Goal: Transaction & Acquisition: Purchase product/service

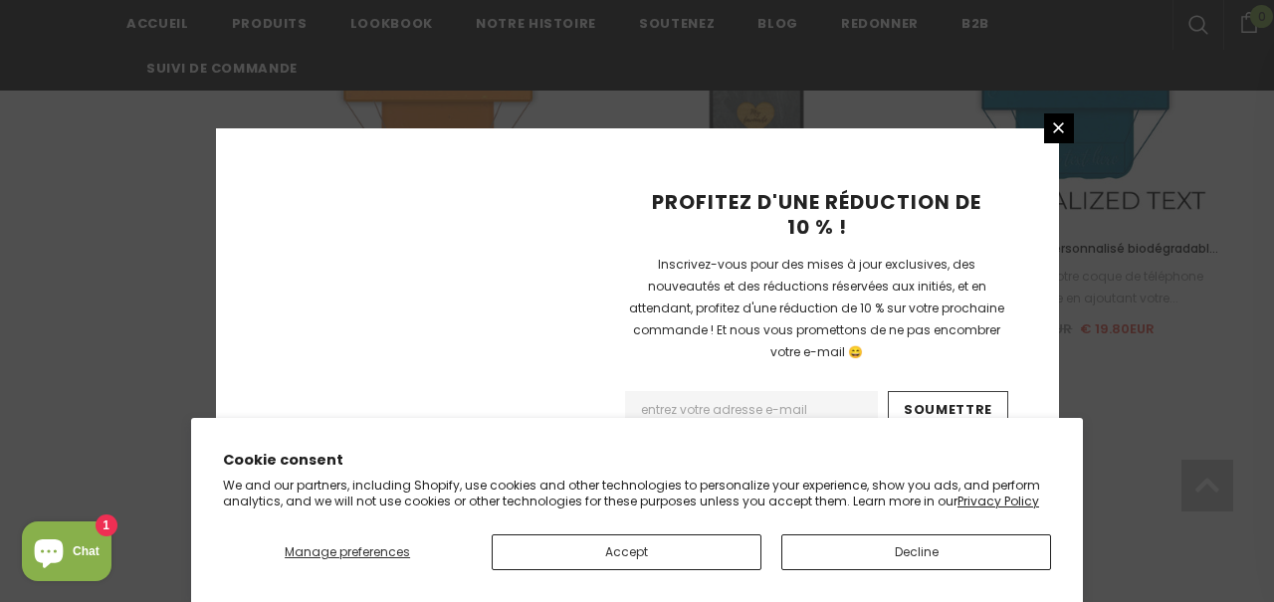
scroll to position [2585, 0]
